Goal: Download file/media

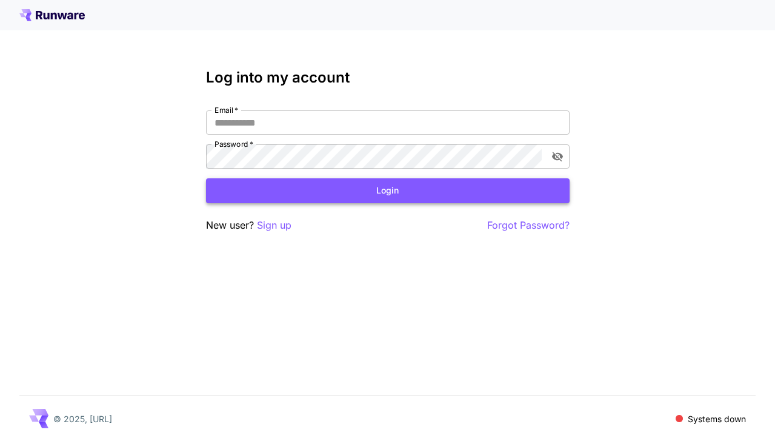
type input "**********"
click at [468, 193] on button "Login" at bounding box center [388, 190] width 364 height 25
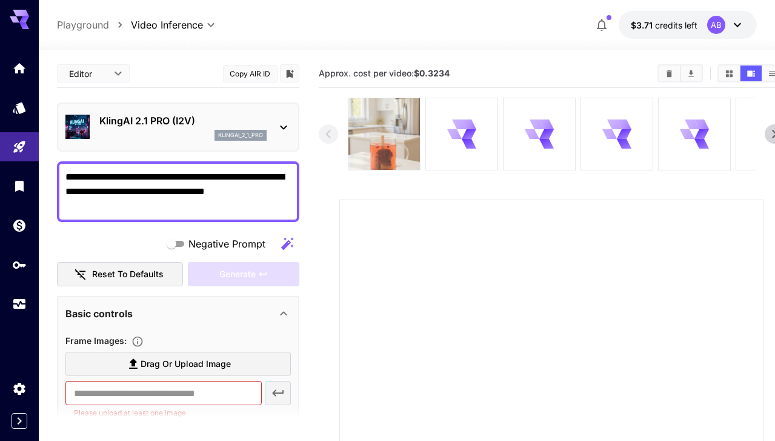
click at [394, 141] on img at bounding box center [383, 133] width 71 height 71
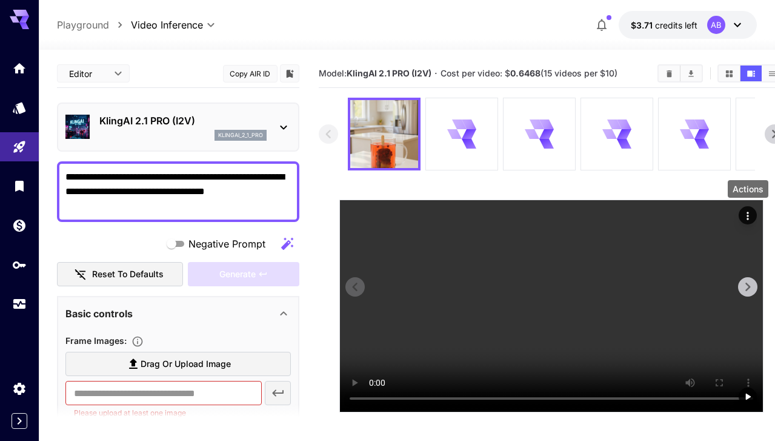
click at [748, 211] on icon "Actions" at bounding box center [748, 216] width 12 height 12
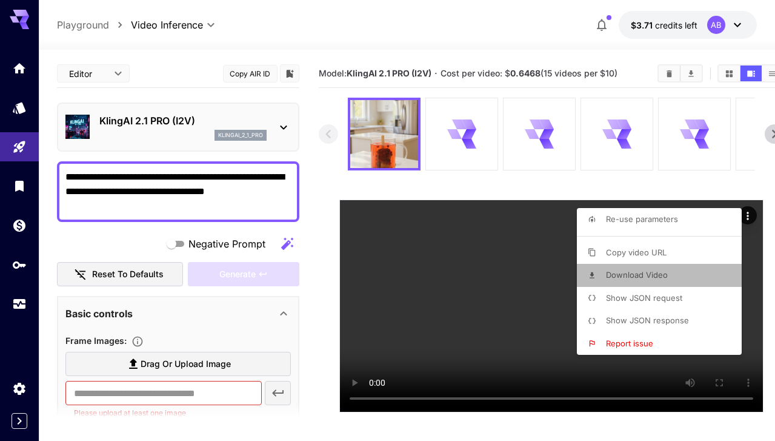
click at [671, 278] on li "Download Video" at bounding box center [663, 275] width 172 height 23
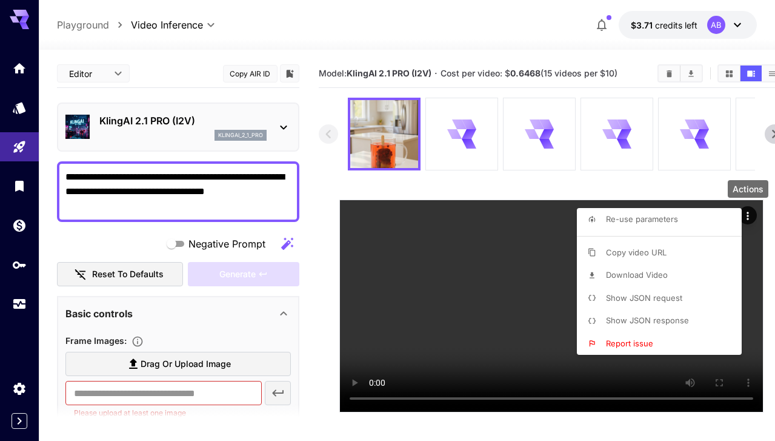
click at [469, 141] on div at bounding box center [387, 220] width 775 height 441
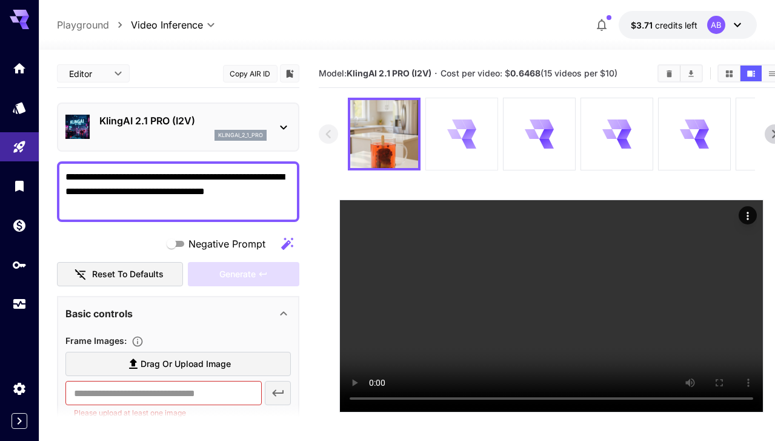
click at [464, 139] on icon at bounding box center [469, 143] width 15 height 10
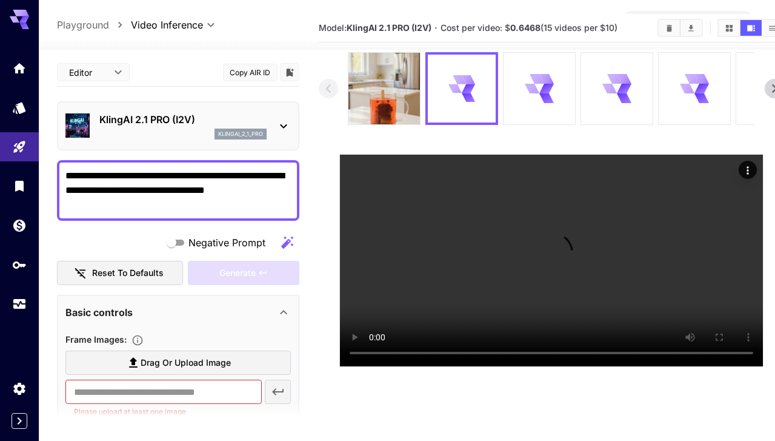
scroll to position [30, 0]
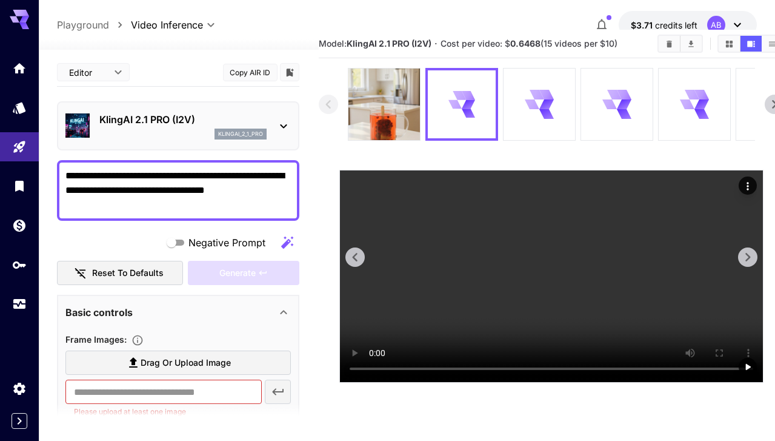
click at [746, 183] on icon "Actions" at bounding box center [747, 186] width 2 height 8
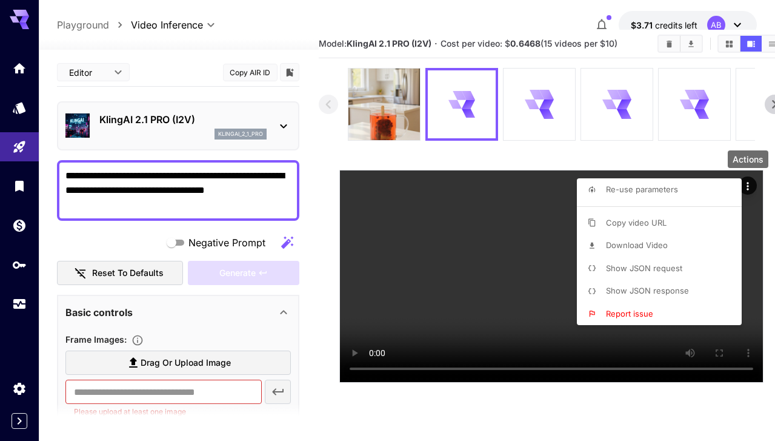
click at [676, 241] on li "Download Video" at bounding box center [663, 245] width 172 height 23
